Goal: Task Accomplishment & Management: Manage account settings

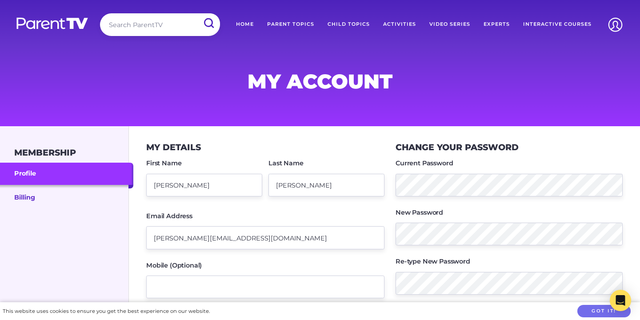
click at [28, 200] on link "Billing" at bounding box center [66, 197] width 133 height 24
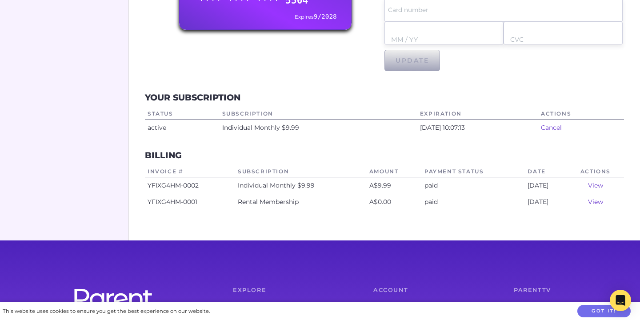
scroll to position [233, 0]
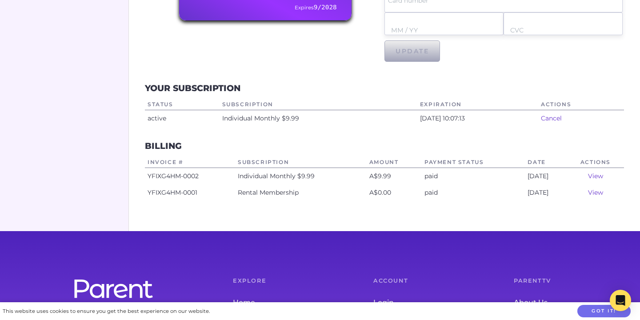
click at [560, 120] on link "Cancel" at bounding box center [551, 118] width 21 height 8
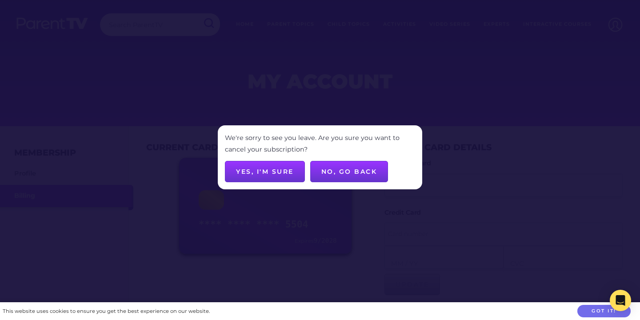
click at [255, 171] on button "Yes, I'm sure" at bounding box center [265, 171] width 80 height 21
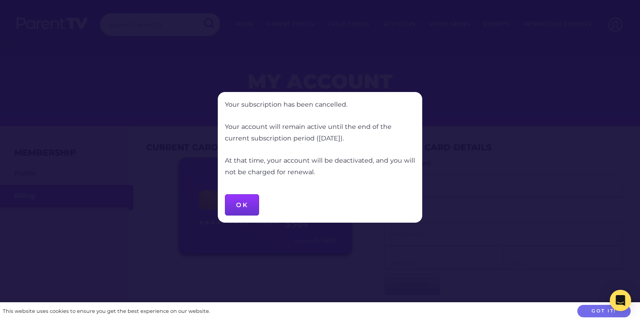
click at [244, 201] on button "OK" at bounding box center [242, 204] width 34 height 21
